Goal: Task Accomplishment & Management: Use online tool/utility

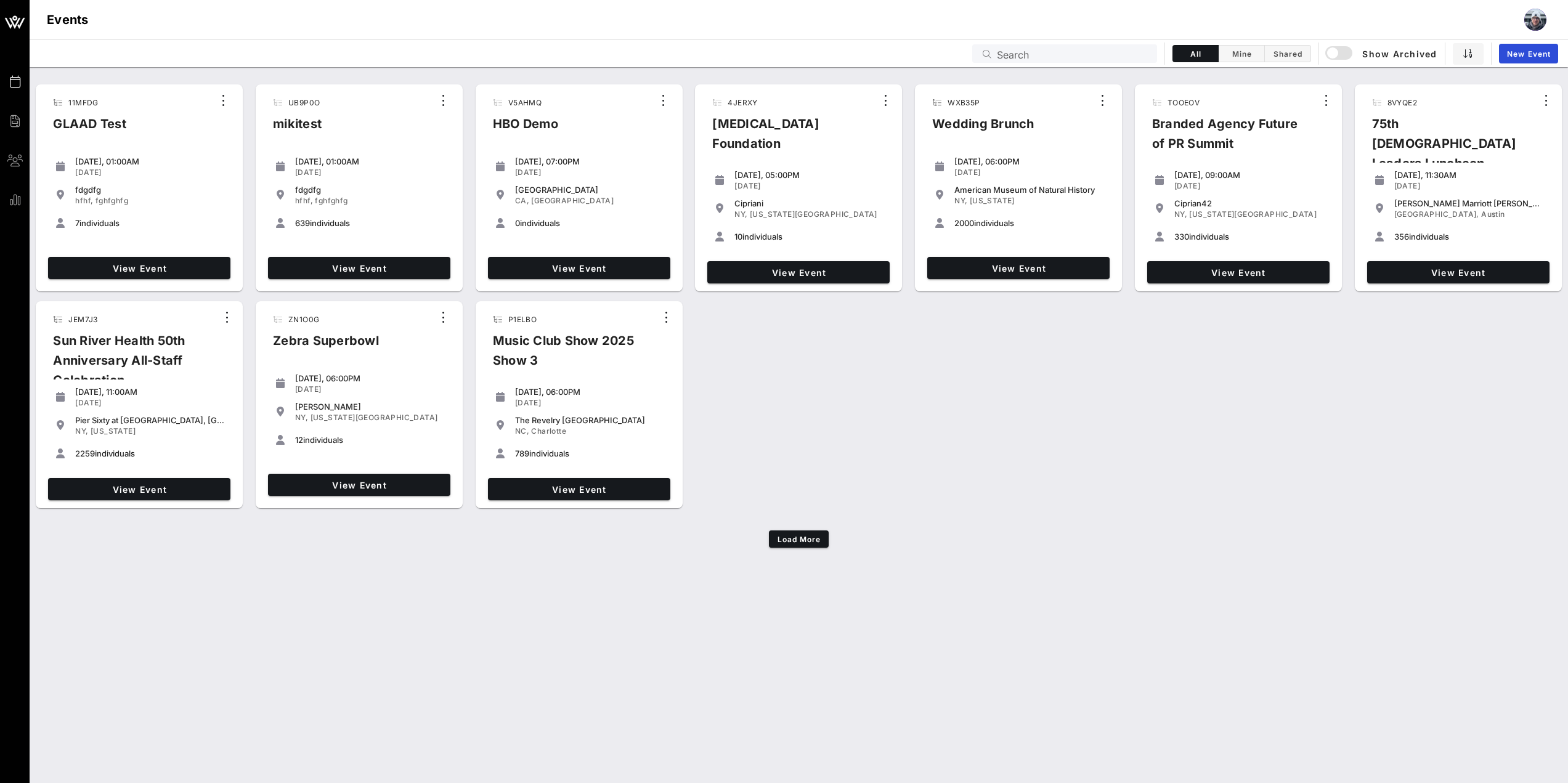
click at [1066, 48] on input "Search" at bounding box center [1074, 54] width 153 height 16
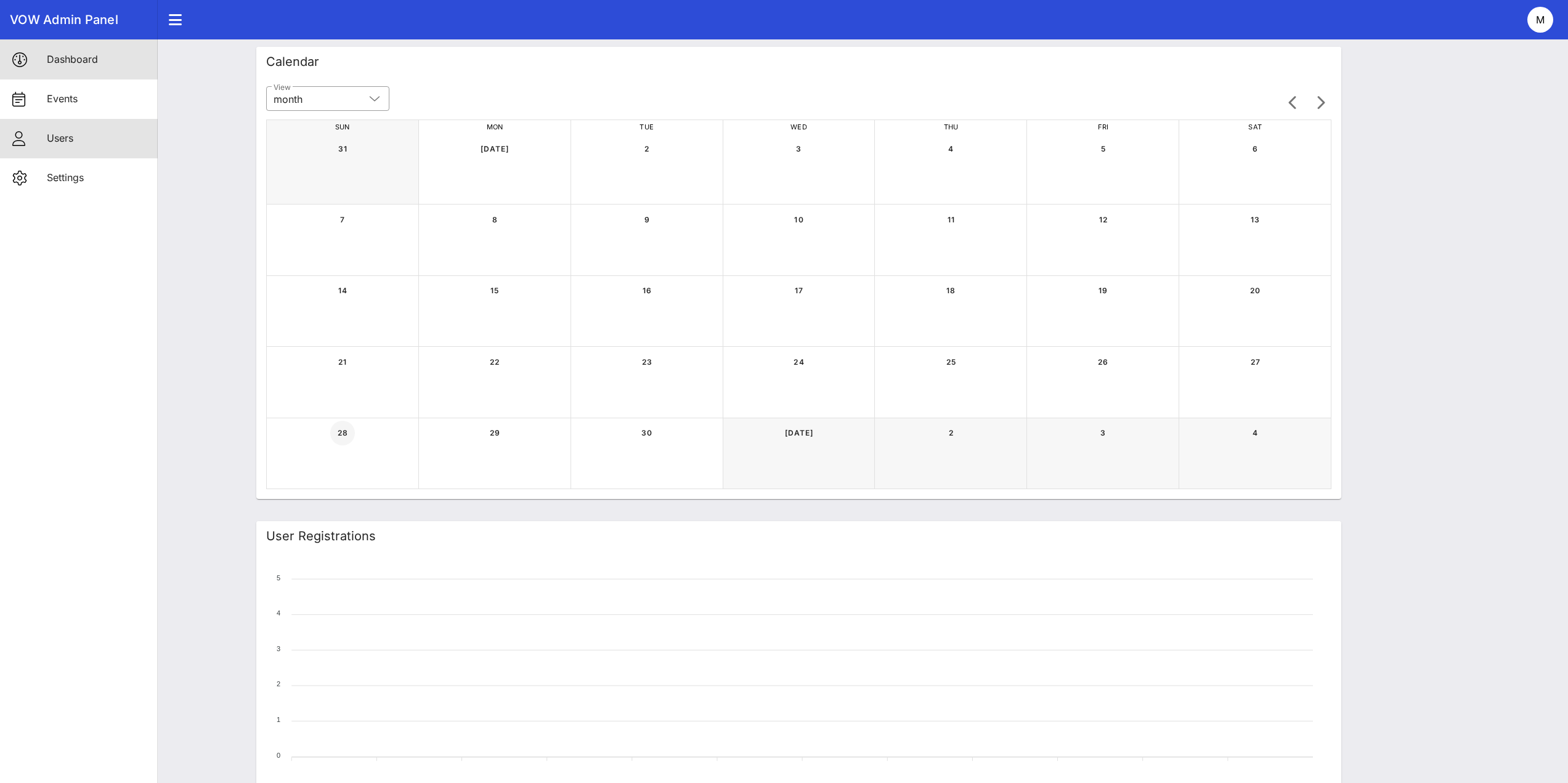
click at [54, 149] on div "Users" at bounding box center [97, 138] width 101 height 26
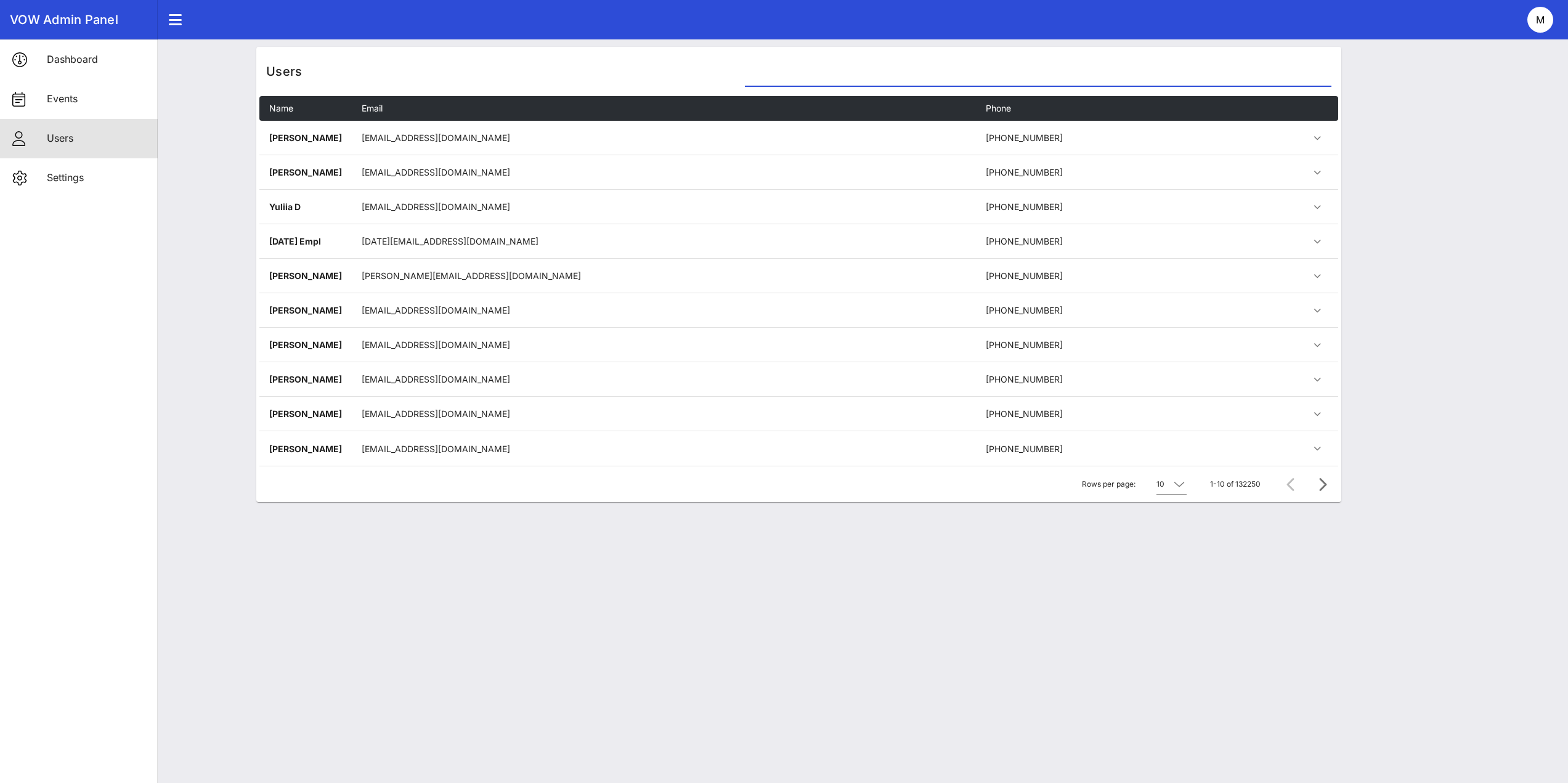
click at [813, 77] on input "text" at bounding box center [1039, 77] width 587 height 20
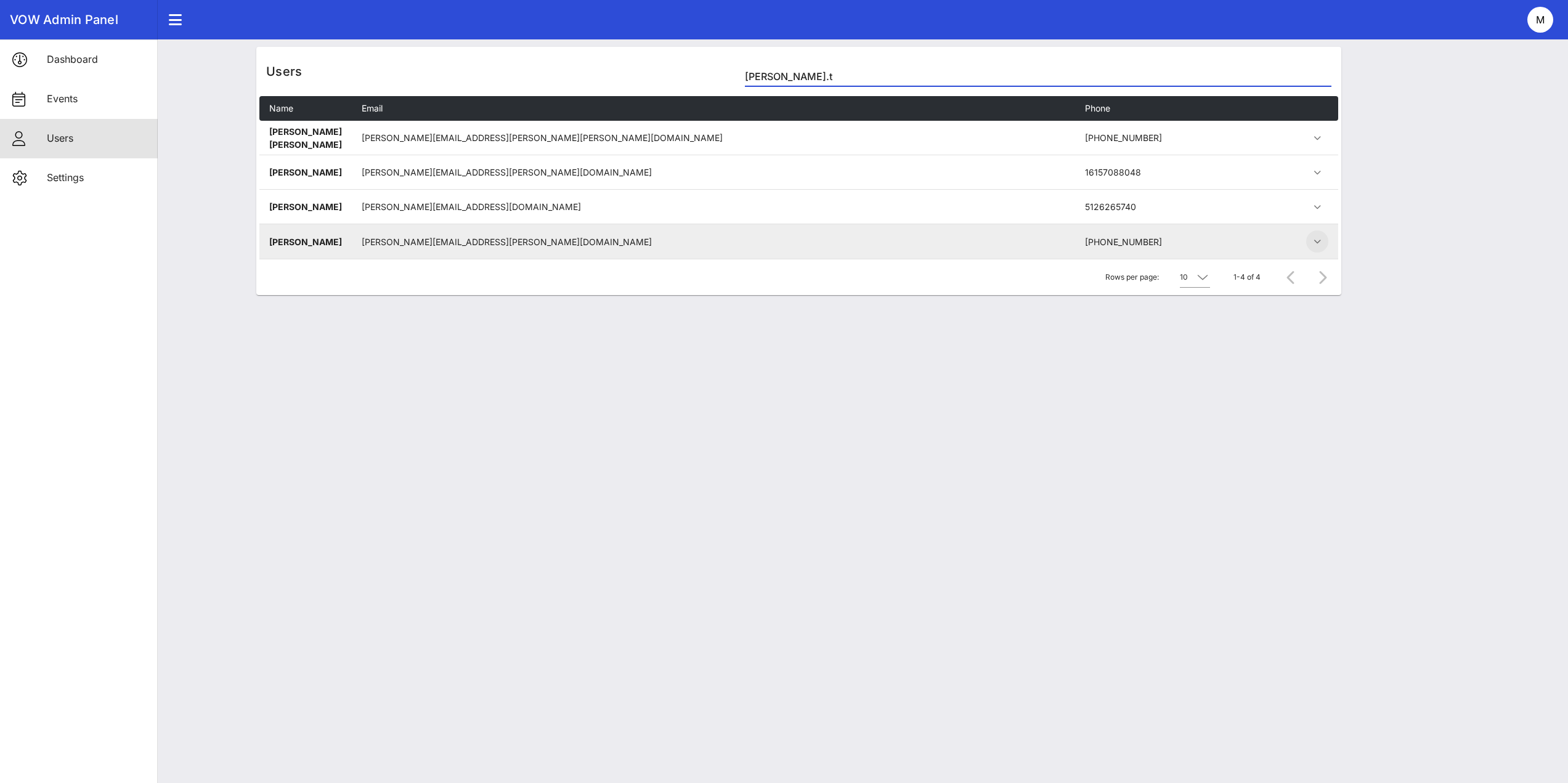
type input "lee.t"
click at [1310, 244] on span "button" at bounding box center [1317, 241] width 22 height 15
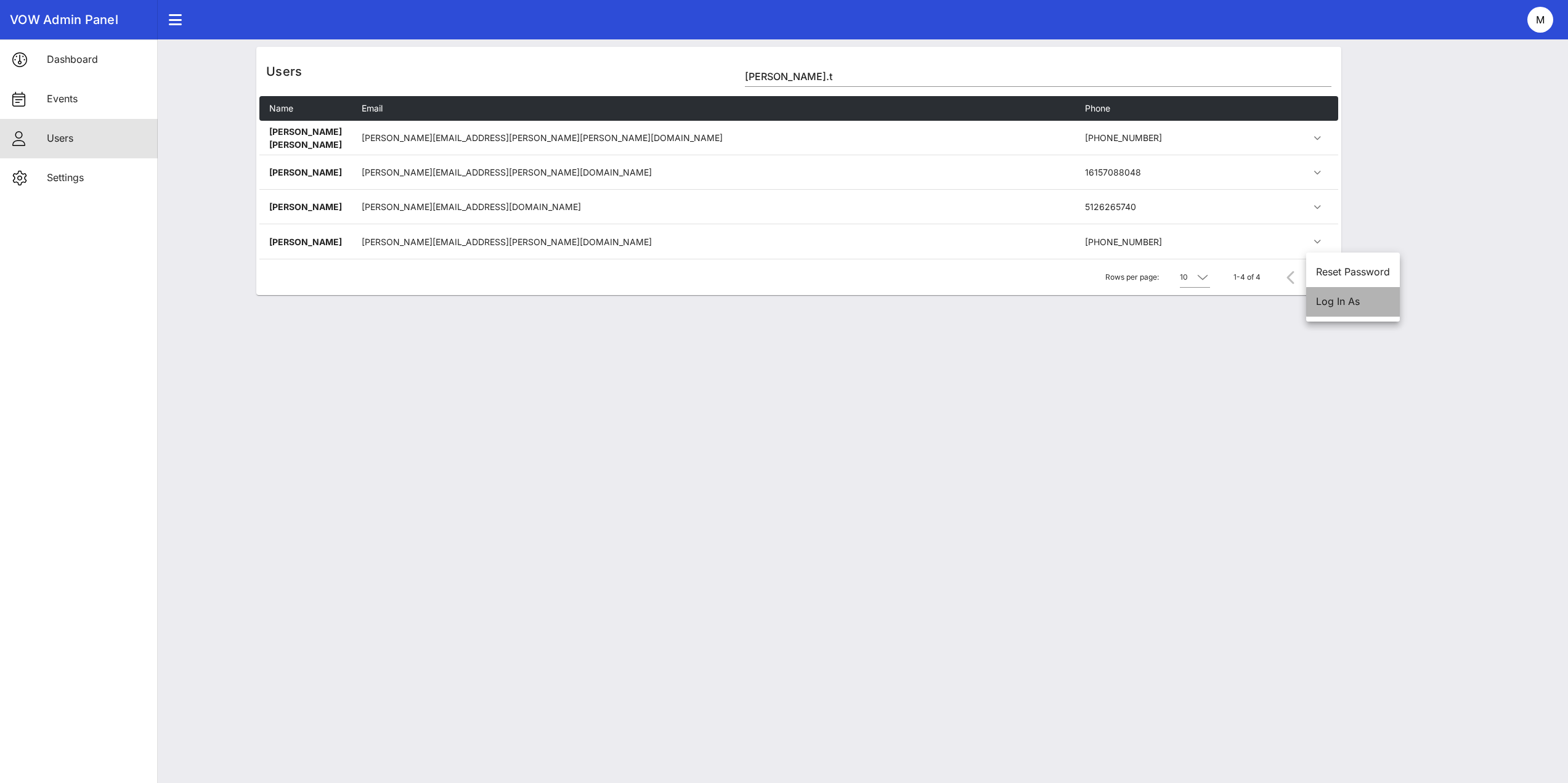
click at [1338, 305] on div "Log In As" at bounding box center [1353, 302] width 74 height 11
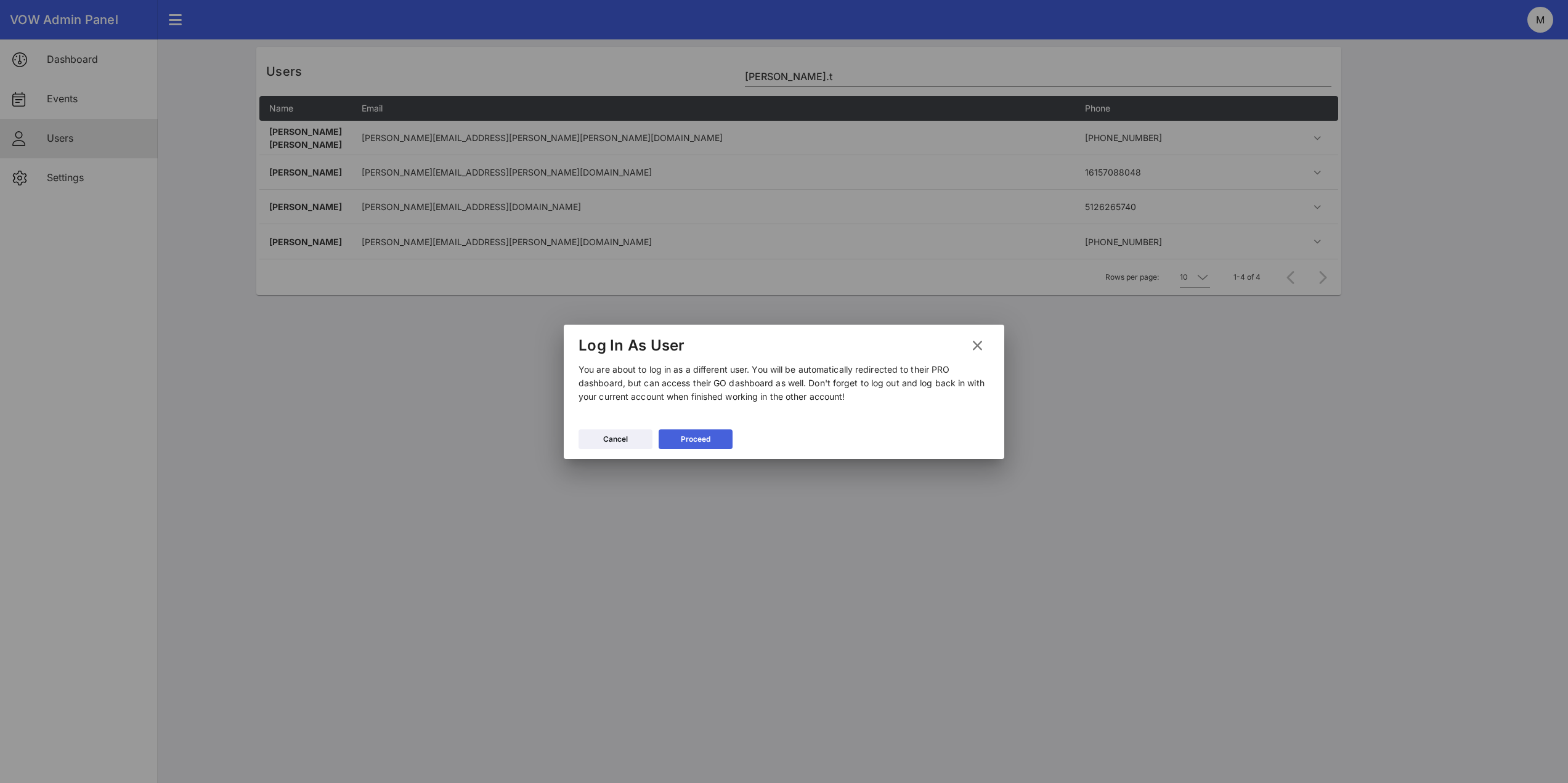
click at [687, 447] on button "Proceed" at bounding box center [695, 439] width 74 height 20
